Goal: Transaction & Acquisition: Purchase product/service

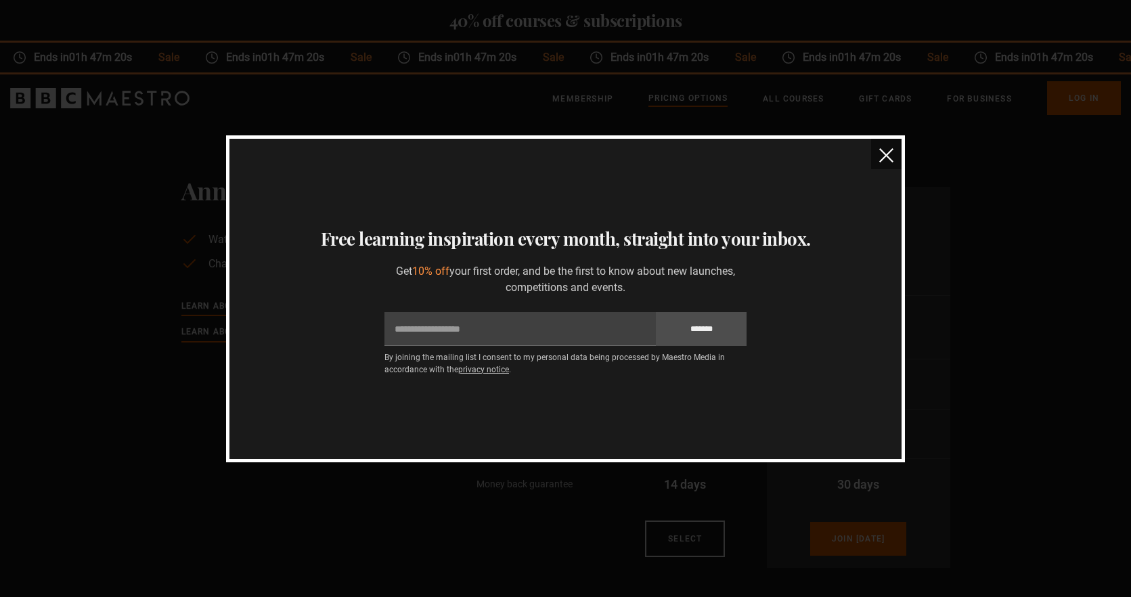
click at [888, 155] on img "close" at bounding box center [886, 155] width 14 height 14
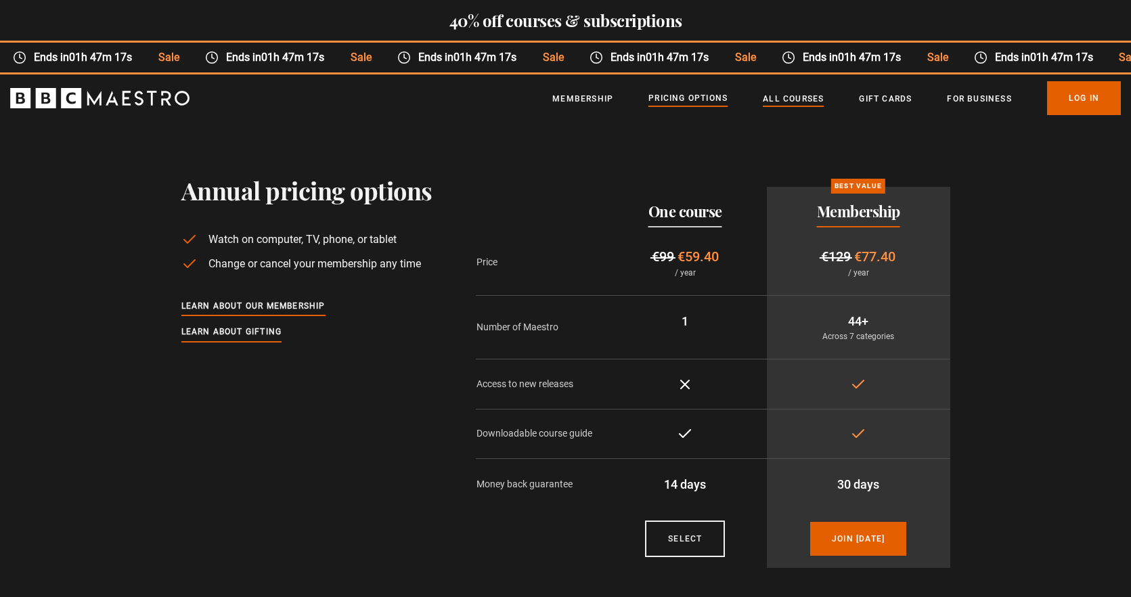
click at [790, 95] on link "All Courses" at bounding box center [793, 99] width 61 height 14
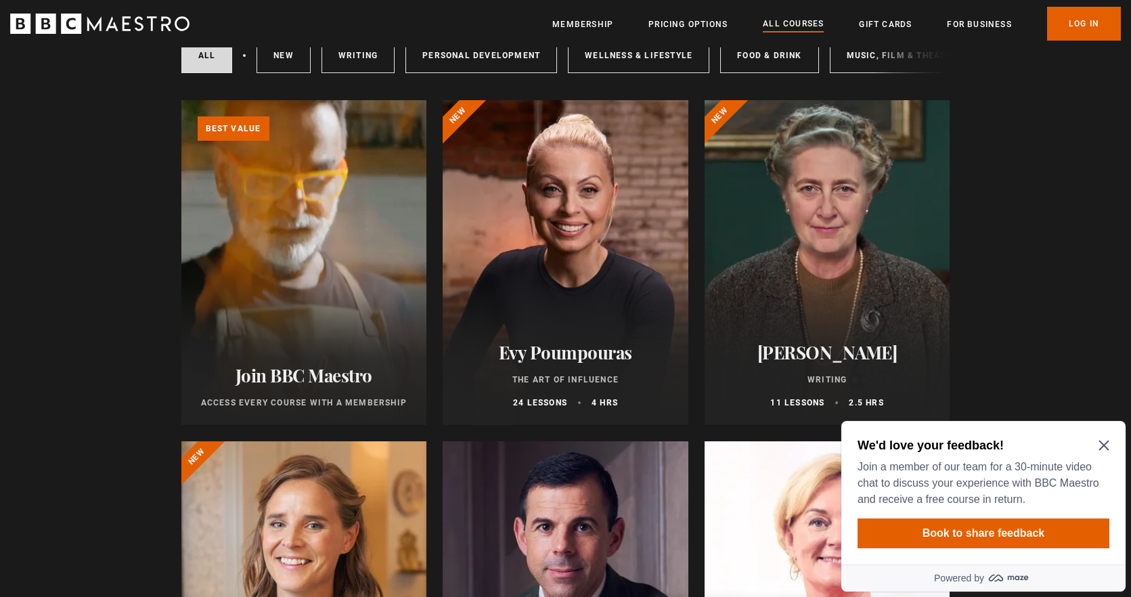
click at [1104, 446] on icon "Close Maze Prompt" at bounding box center [1103, 446] width 10 height 10
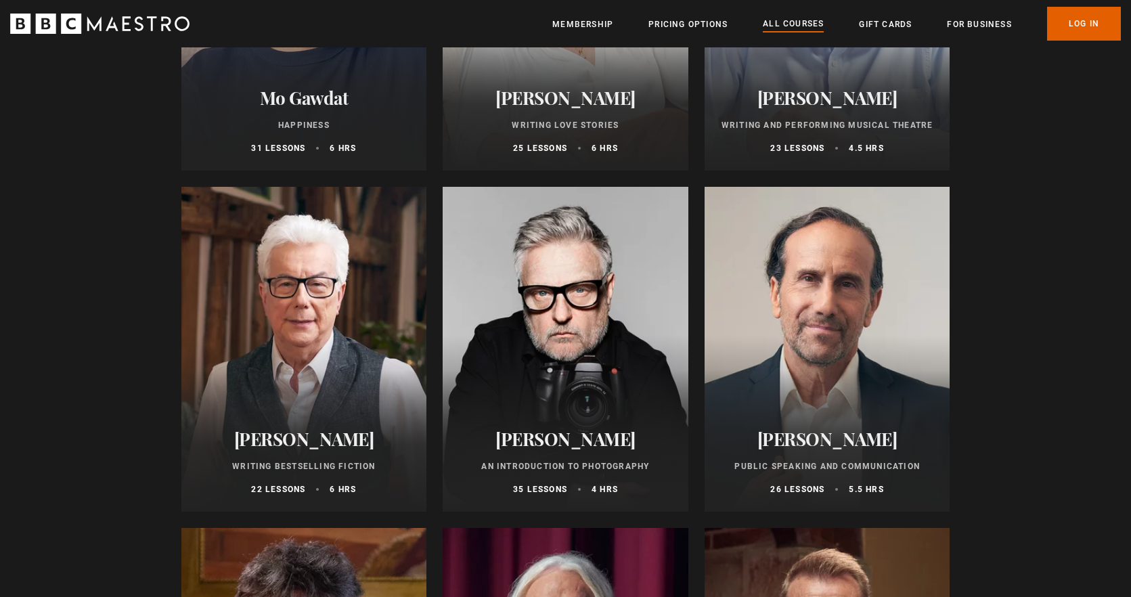
scroll to position [2921, 0]
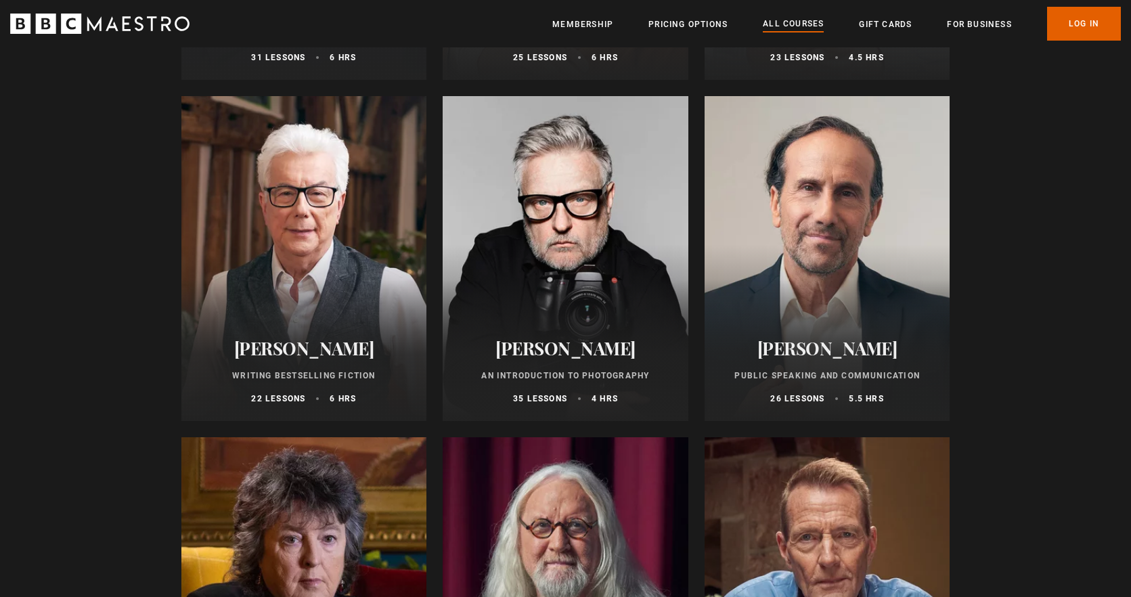
click at [591, 264] on div at bounding box center [566, 258] width 246 height 325
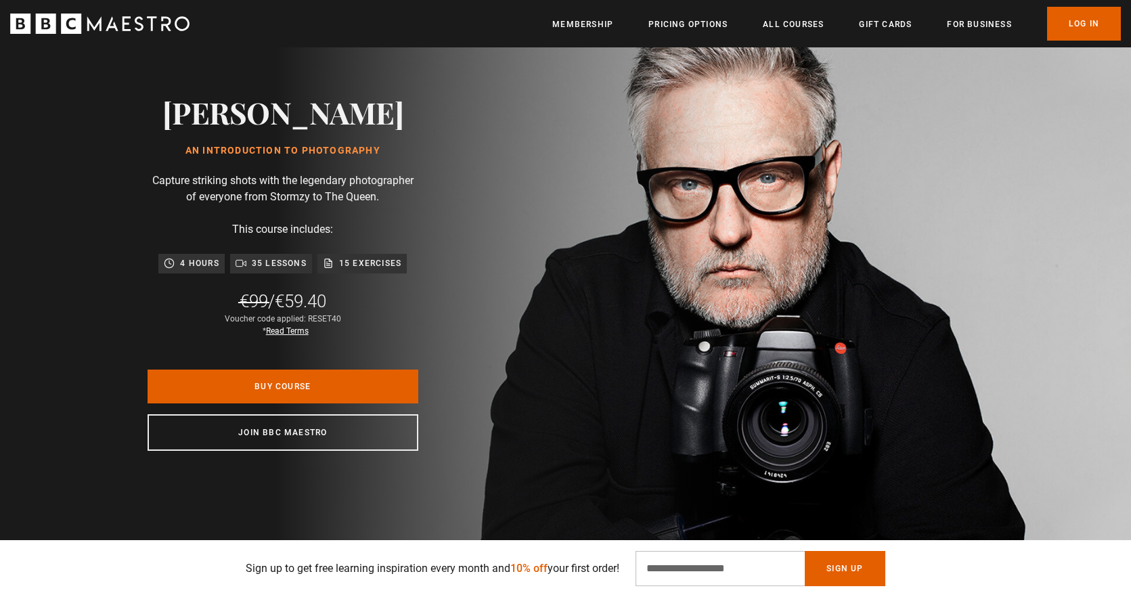
scroll to position [137, 0]
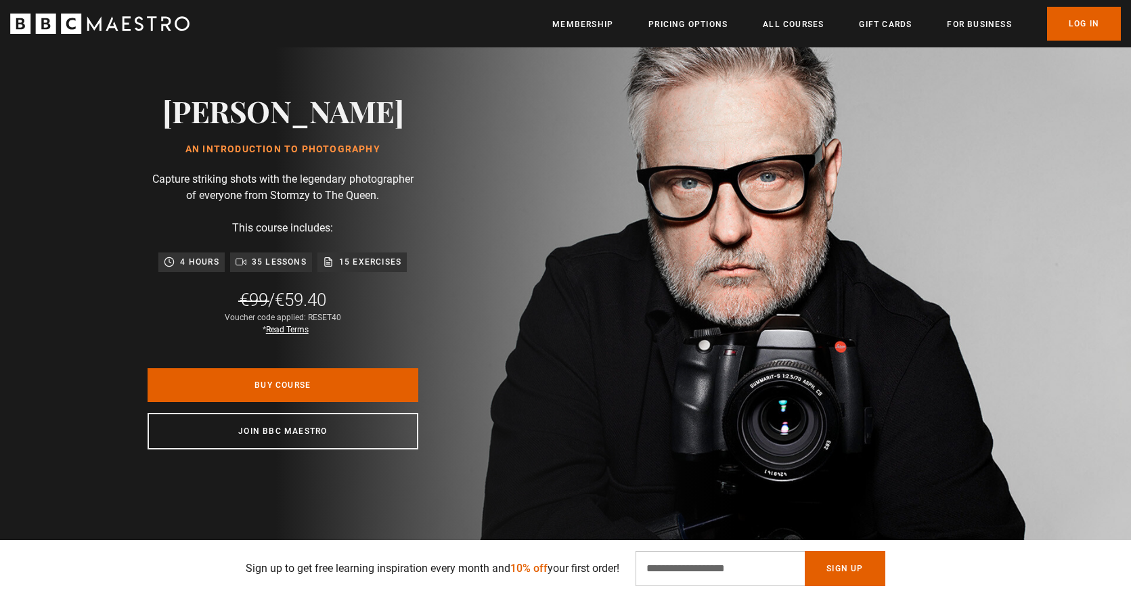
drag, startPoint x: 340, startPoint y: 316, endPoint x: 304, endPoint y: 314, distance: 35.2
click at [304, 314] on div "Voucher code applied: RESET40 * Read Terms" at bounding box center [283, 323] width 116 height 24
click at [898, 28] on link "Gift Cards" at bounding box center [885, 25] width 53 height 14
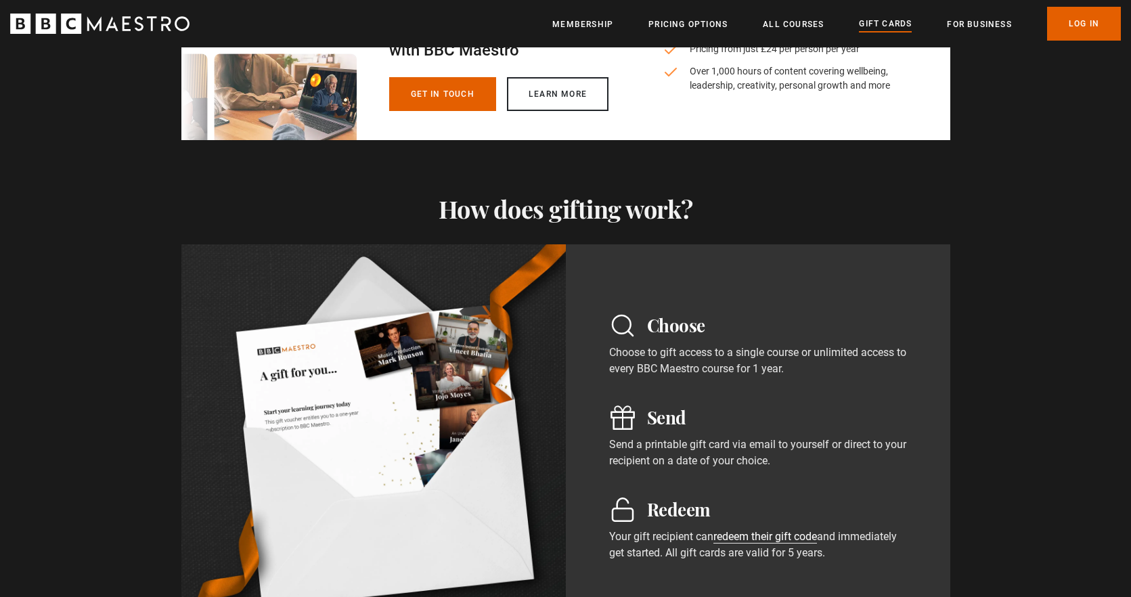
scroll to position [918, 0]
